Goal: Obtain resource: Obtain resource

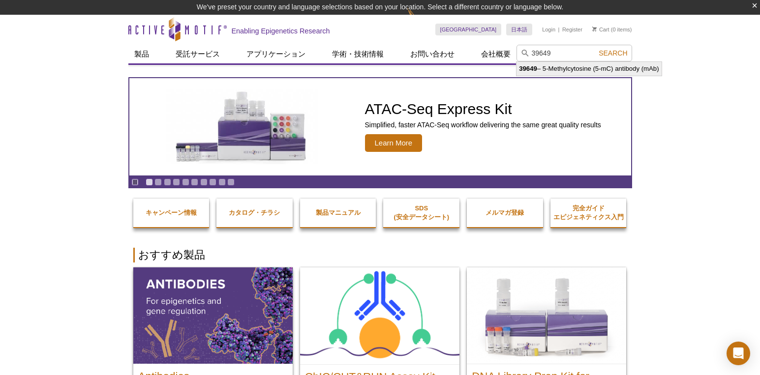
click at [563, 75] on li "39649 – 5-Methylcytosine (5-mC) antibody (mAb)" at bounding box center [589, 69] width 145 height 14
type input "39649 – 5-Methylcytosine (5-mC) antibody (mAb)"
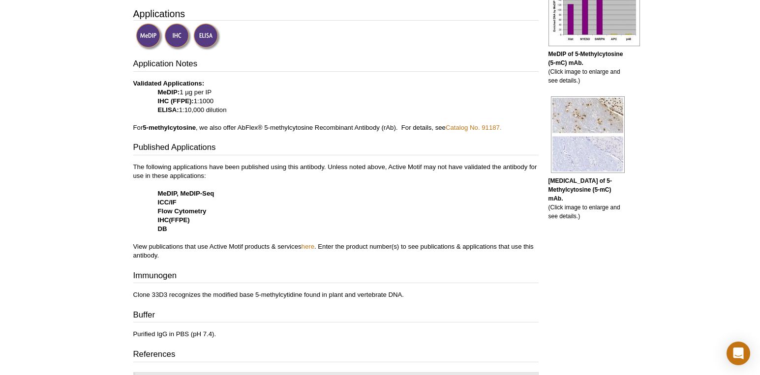
scroll to position [295, 0]
click at [18, 25] on div "Active Motif Logo Enabling Epigenetics Research 0 Search Skip to content Active…" at bounding box center [380, 323] width 760 height 1237
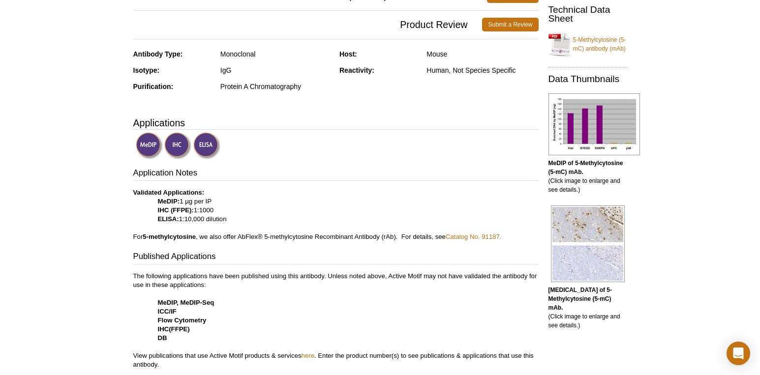
scroll to position [0, 0]
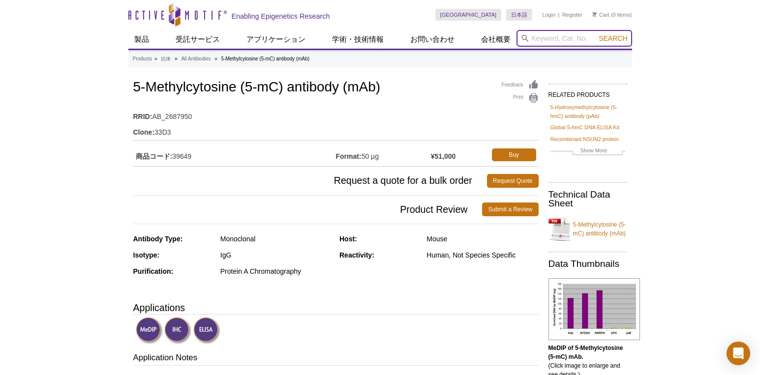
click at [546, 39] on input "search" at bounding box center [575, 38] width 116 height 17
click at [596, 34] on button "Search" at bounding box center [613, 38] width 34 height 9
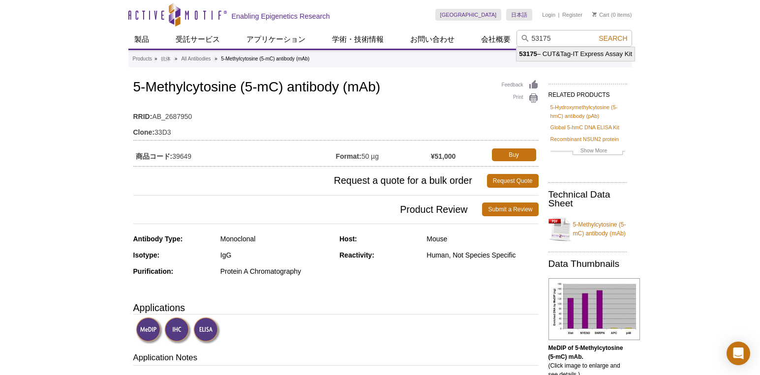
click at [553, 51] on li "53175 – CUT&Tag-IT Express Assay Kit" at bounding box center [576, 54] width 118 height 14
type input "53175 – CUT&Tag-IT Express Assay Kit"
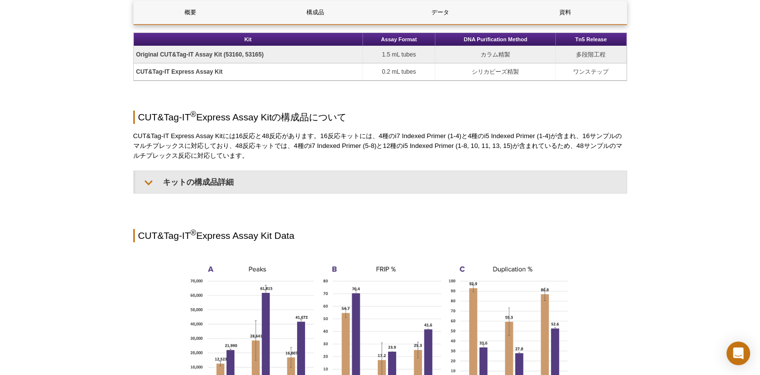
scroll to position [591, 0]
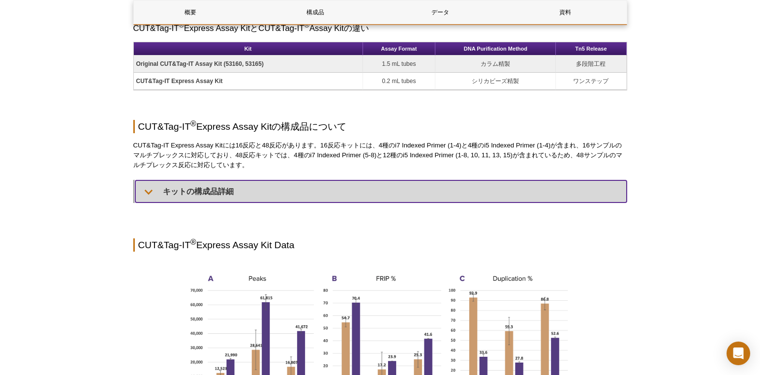
click at [225, 188] on summary "キットの構成品詳細" at bounding box center [381, 192] width 492 height 22
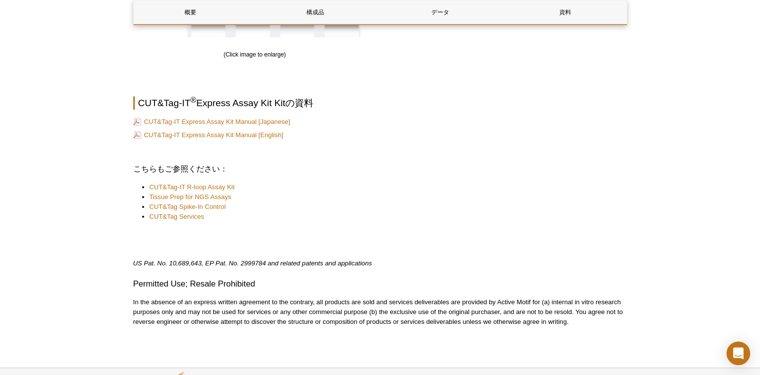
scroll to position [2256, 0]
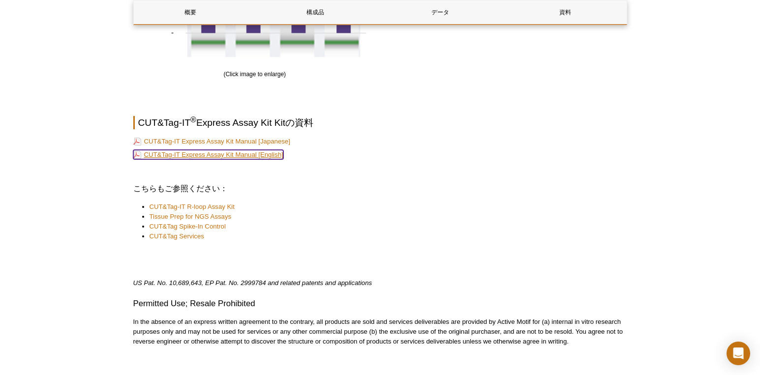
click at [265, 154] on link "CUT&Tag-IT Express Assay Kit Manual [English]" at bounding box center [208, 154] width 150 height 9
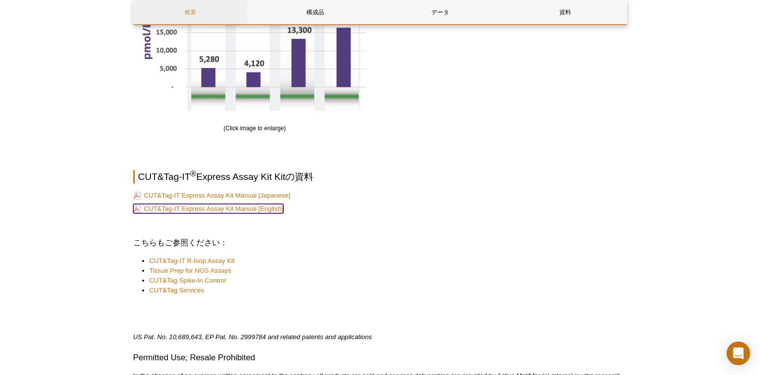
scroll to position [2010, 0]
